Goal: Task Accomplishment & Management: Use online tool/utility

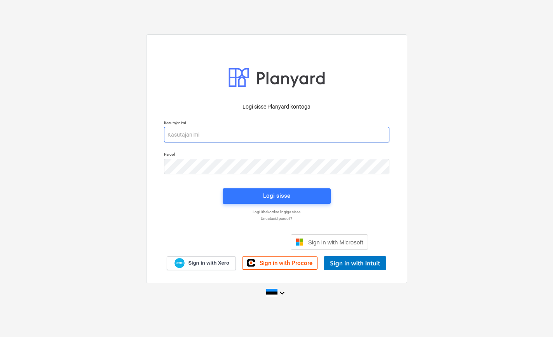
type input "[EMAIL_ADDRESS][DOMAIN_NAME]"
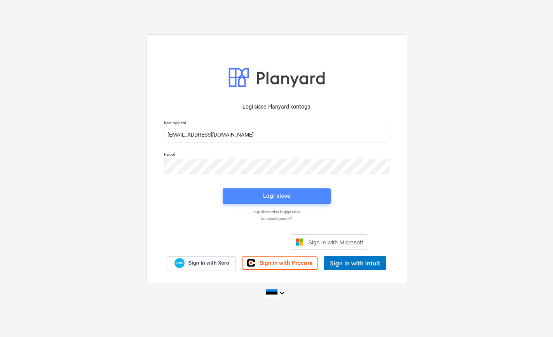
click at [277, 196] on div "Logi sisse" at bounding box center [276, 195] width 27 height 10
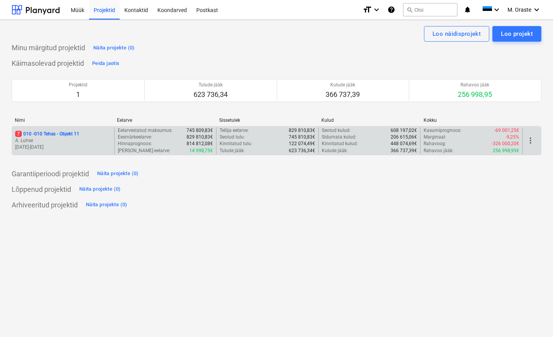
click at [69, 132] on p "7 010 - 010 Tehas - Objekt 11" at bounding box center [47, 134] width 64 height 7
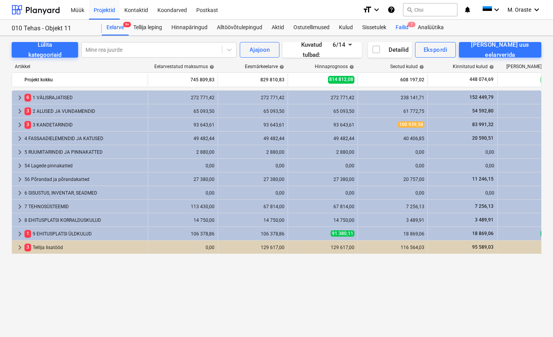
click at [401, 23] on div "Failid 7" at bounding box center [402, 28] width 22 height 16
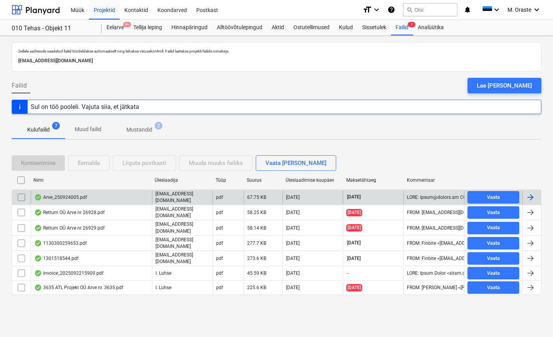
click at [97, 190] on div "Arve_250924005.pdf" at bounding box center [91, 196] width 121 height 13
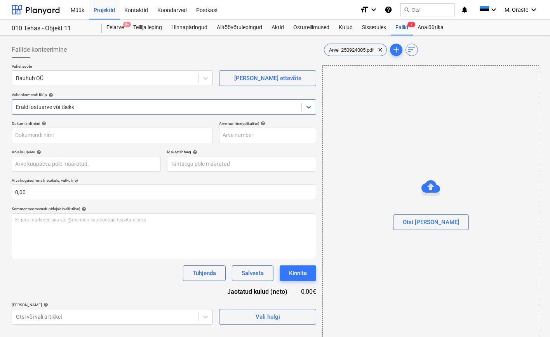
type input "250924005"
type input "[DATE]"
